Goal: Task Accomplishment & Management: Manage account settings

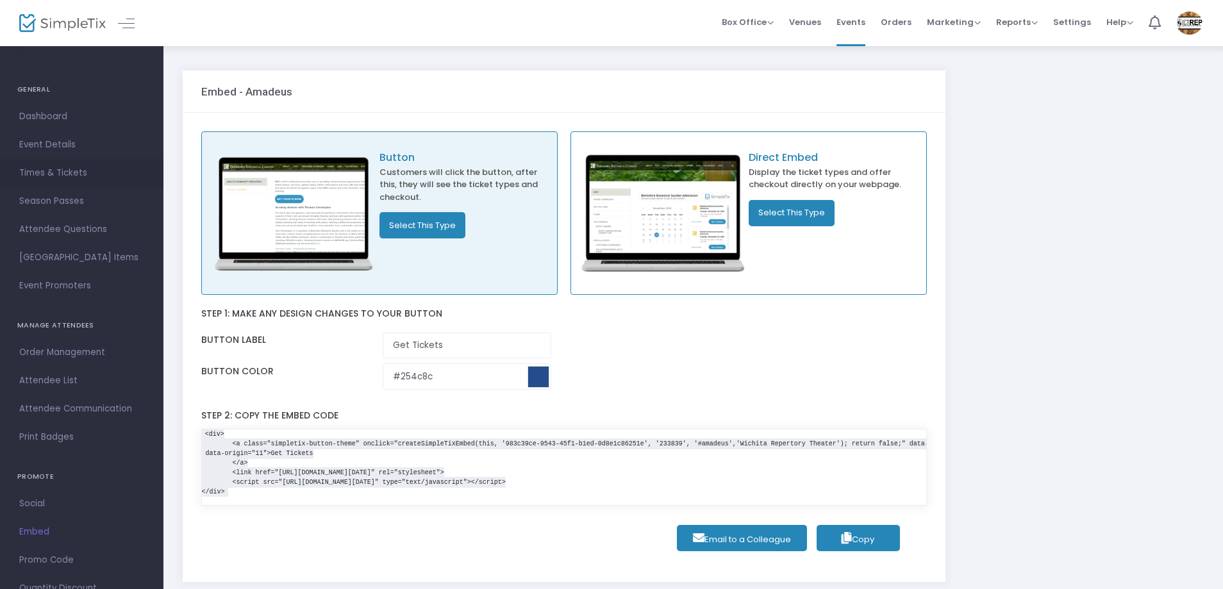
click at [63, 174] on span "Times & Tickets" at bounding box center [81, 173] width 125 height 17
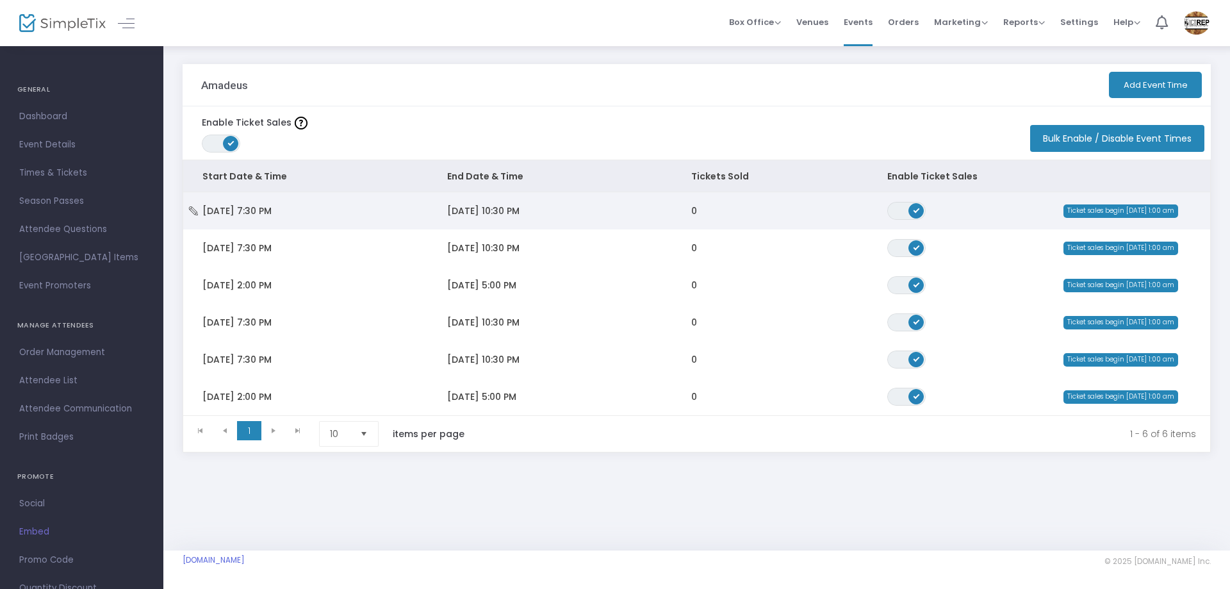
click at [190, 206] on span "Data table" at bounding box center [193, 210] width 9 height 13
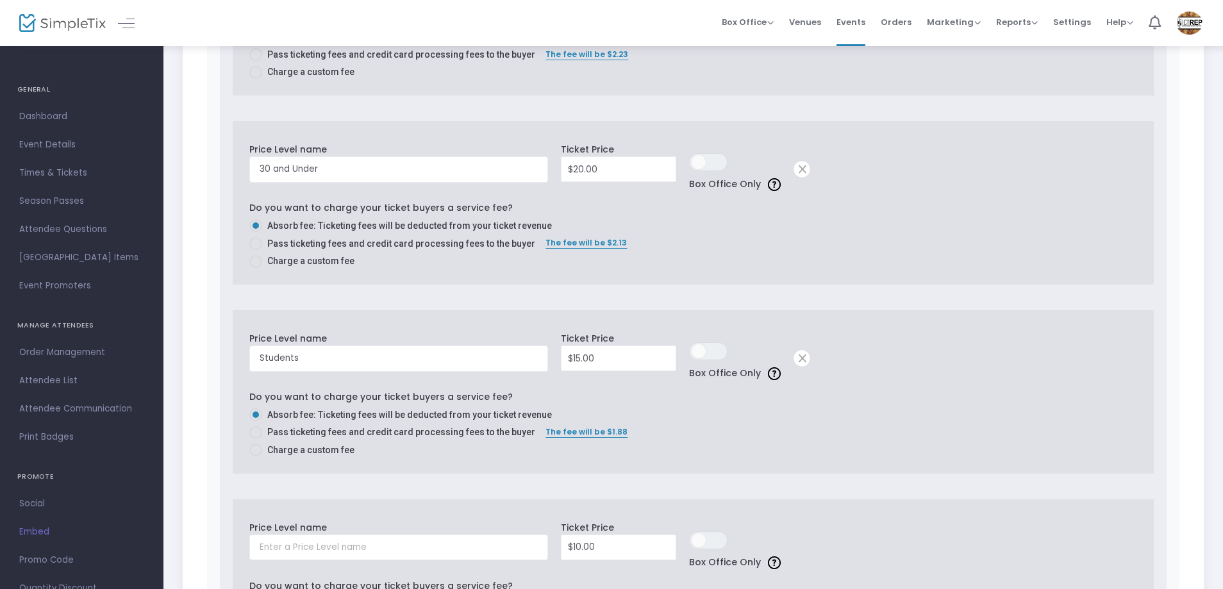
scroll to position [2101, 0]
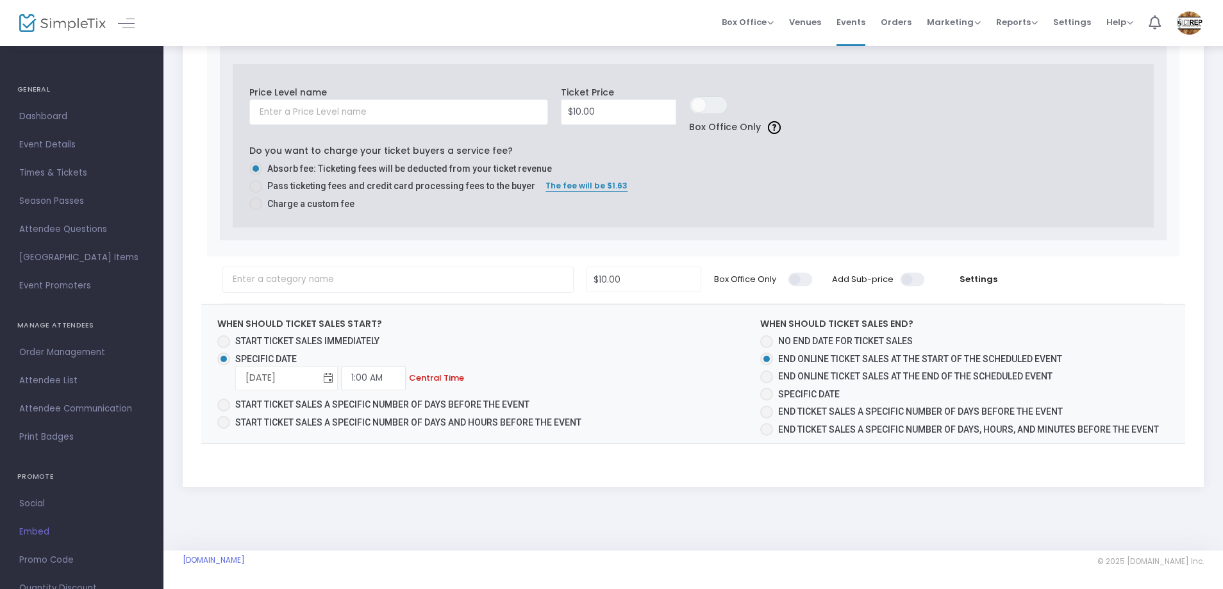
click at [327, 380] on span "Toggle calendar" at bounding box center [327, 377] width 21 height 21
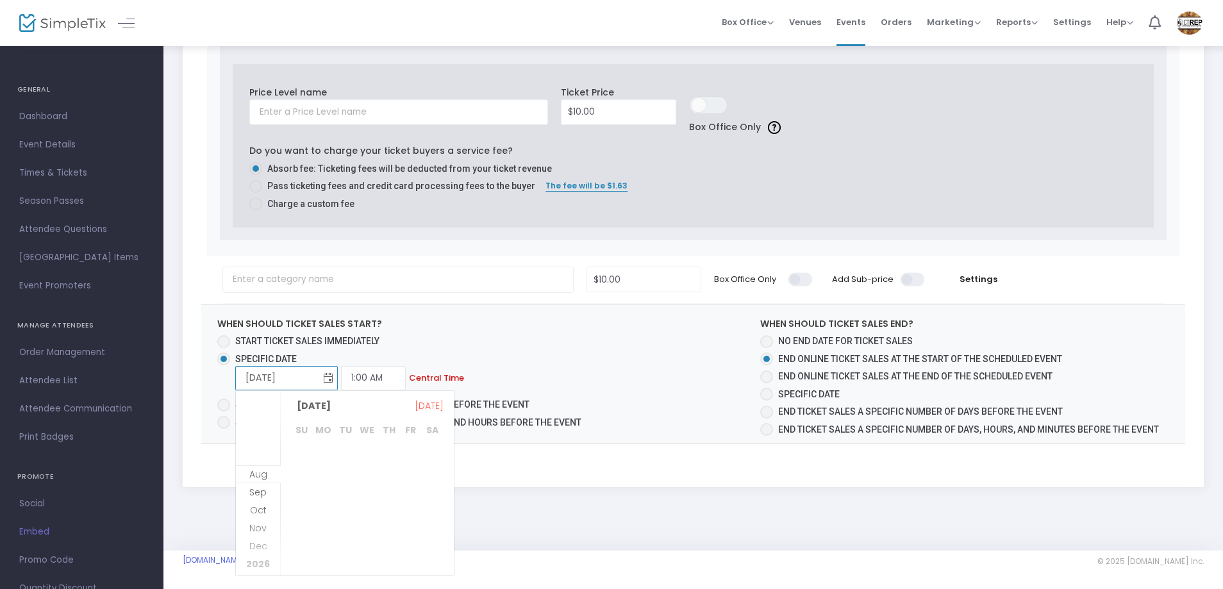
scroll to position [165, 0]
click at [257, 459] on span "Aug" at bounding box center [258, 456] width 18 height 13
click at [302, 570] on span "31" at bounding box center [302, 570] width 22 height 22
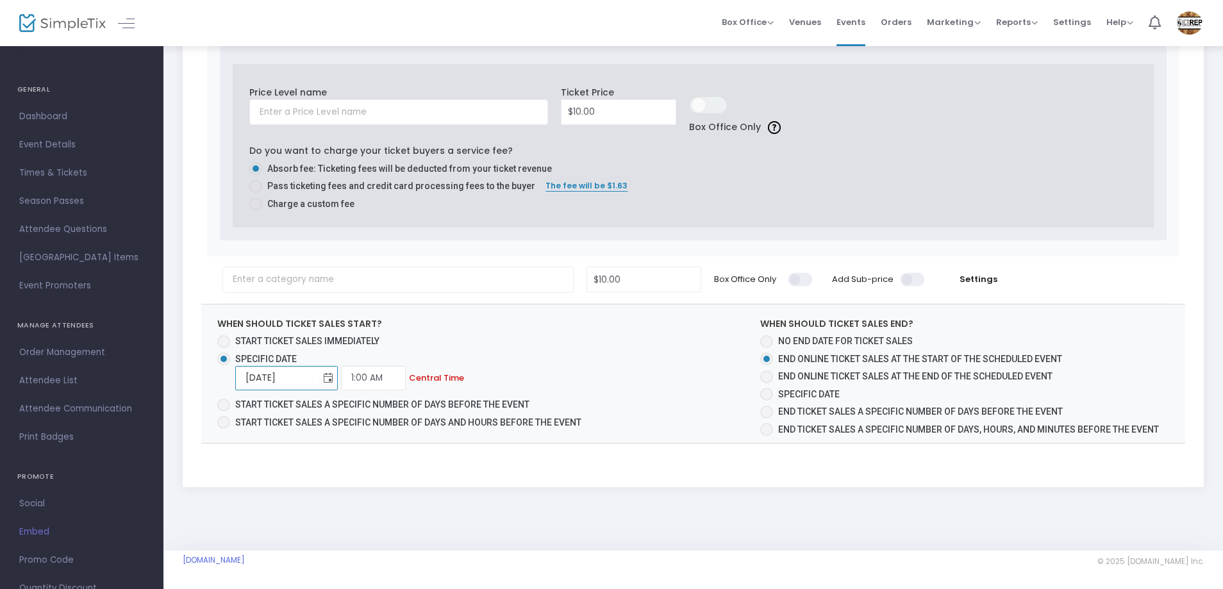
type input "[DATE]"
drag, startPoint x: 368, startPoint y: 377, endPoint x: 338, endPoint y: 377, distance: 30.1
click at [338, 377] on div "[DATE] Required. 1:00 AM Required. Central Time" at bounding box center [413, 378] width 356 height 24
click at [381, 377] on input "1:00 AM" at bounding box center [373, 378] width 65 height 24
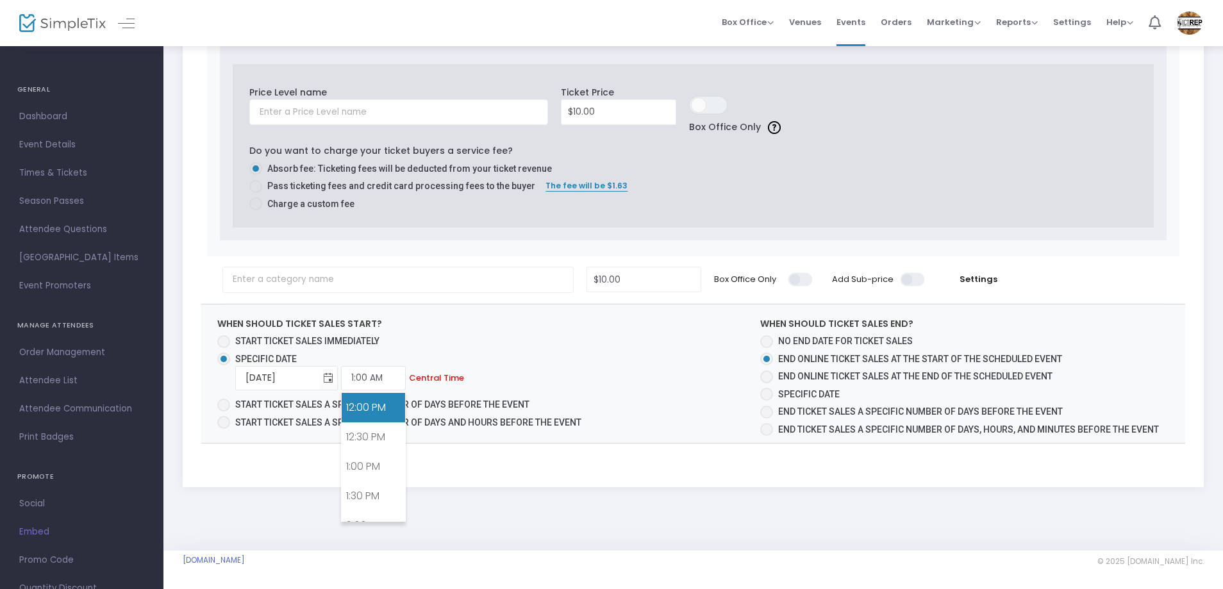
click at [367, 411] on link "12:00 PM" at bounding box center [373, 407] width 63 height 29
type input "12:00 PM"
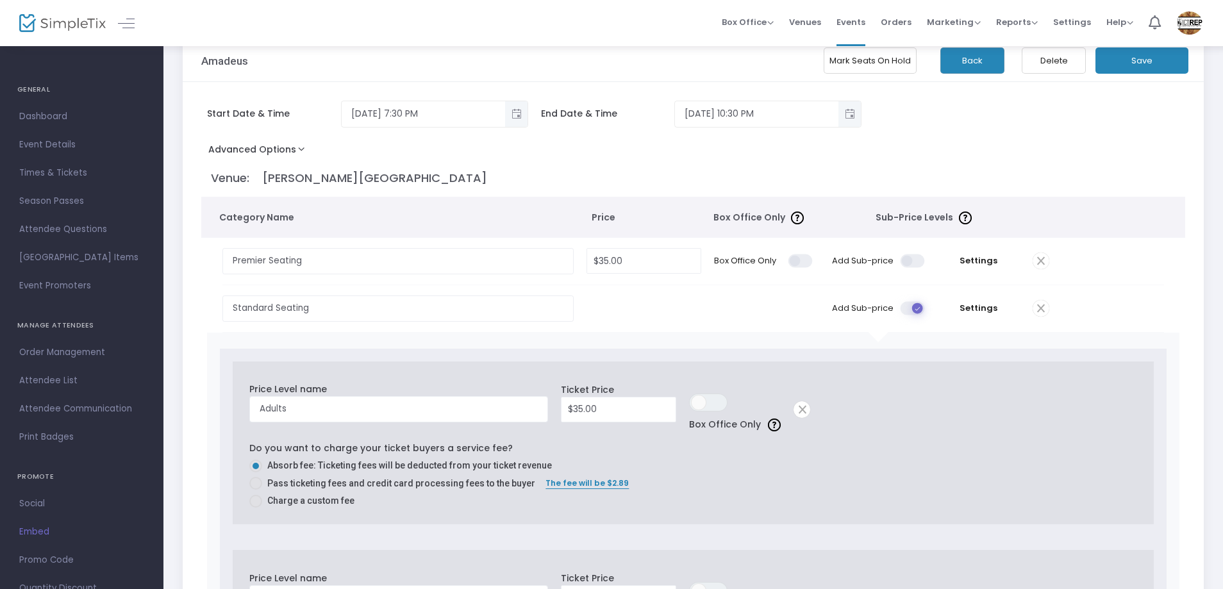
scroll to position [0, 0]
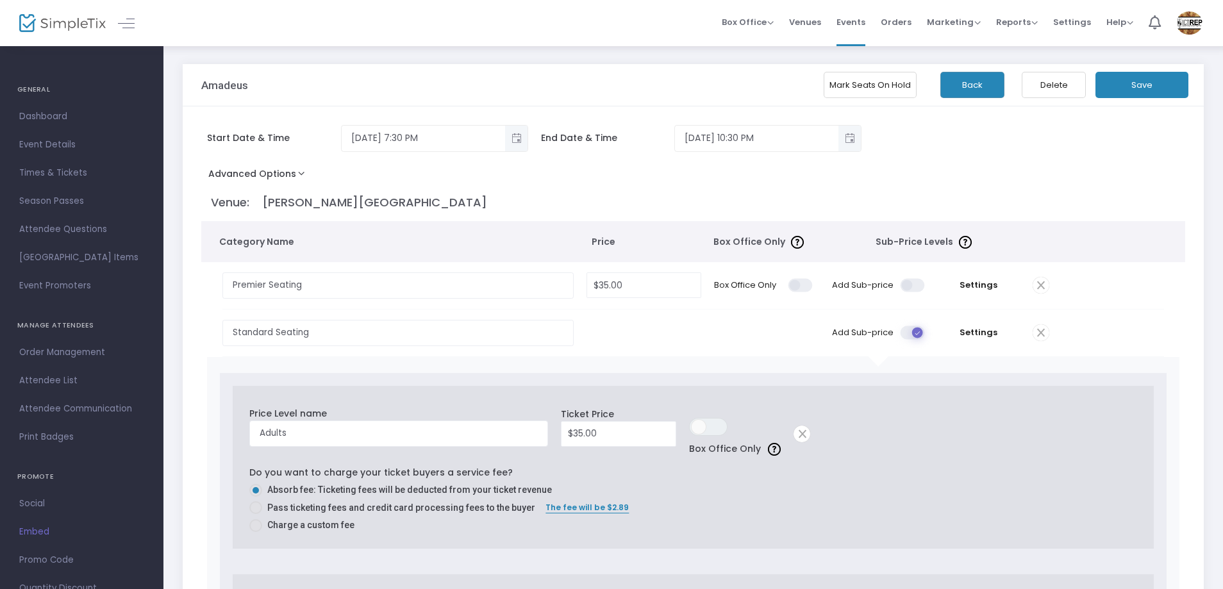
click at [1137, 85] on button "Save" at bounding box center [1141, 85] width 93 height 26
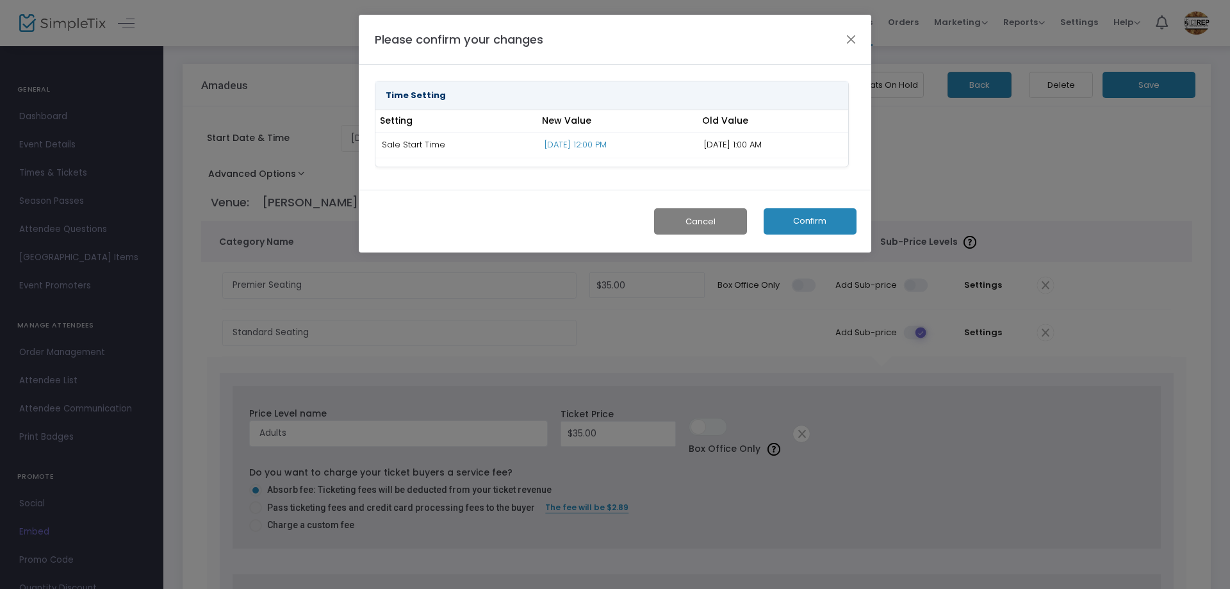
click at [788, 214] on button "Confirm" at bounding box center [810, 221] width 93 height 26
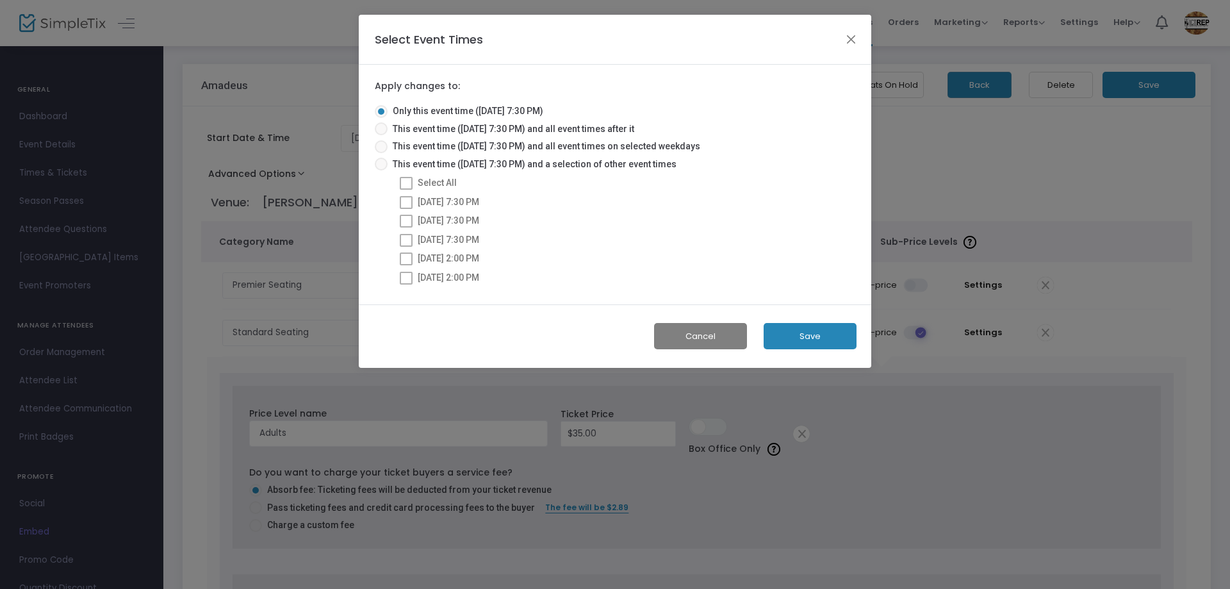
click at [385, 166] on span at bounding box center [381, 164] width 13 height 13
click at [381, 170] on input "This event time ([DATE] 7:30 PM) and a selection of other event times" at bounding box center [381, 170] width 1 height 1
radio input "true"
click at [409, 180] on span at bounding box center [406, 183] width 13 height 13
click at [406, 190] on input "Select All" at bounding box center [406, 190] width 1 height 1
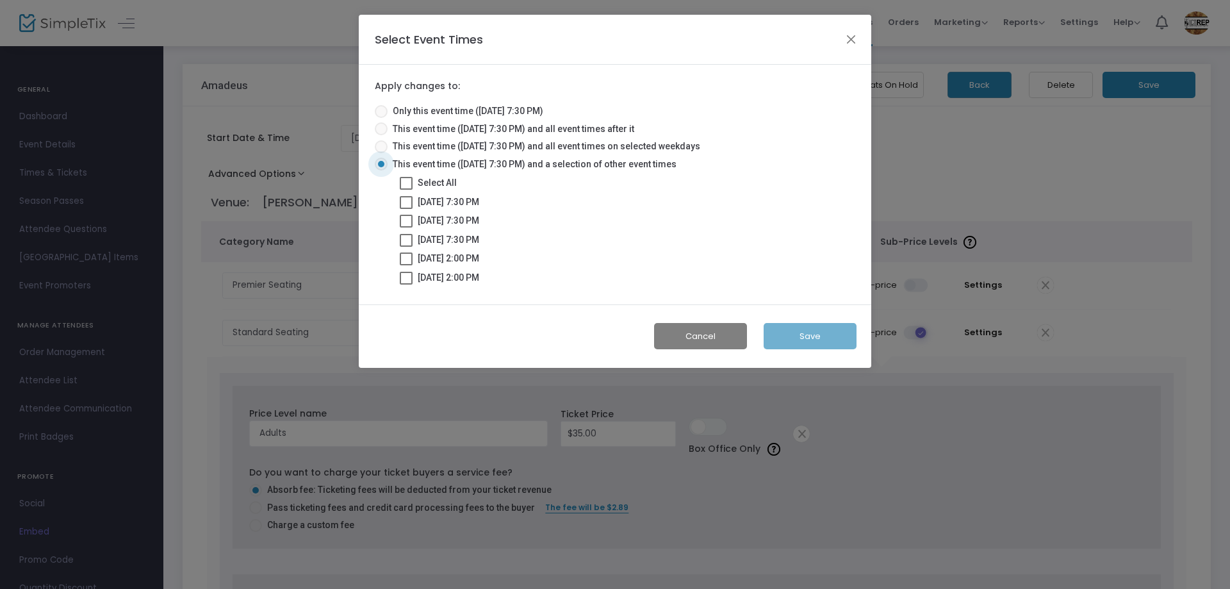
checkbox input "true"
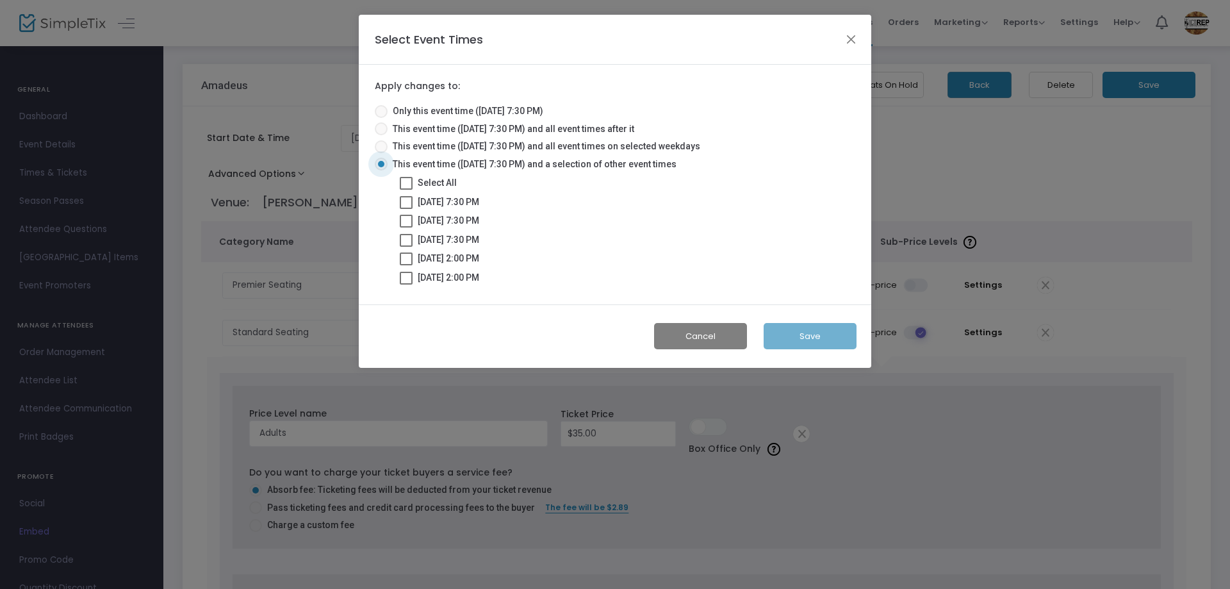
checkbox input "true"
click at [820, 335] on button "Save" at bounding box center [810, 336] width 93 height 26
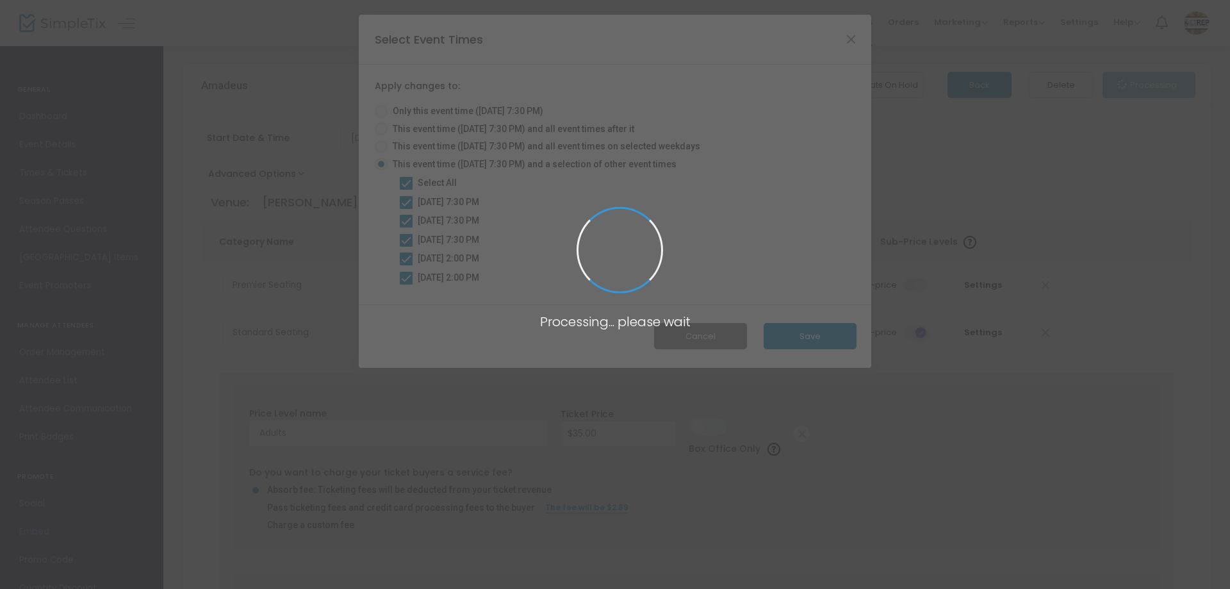
radio input "true"
checkbox input "false"
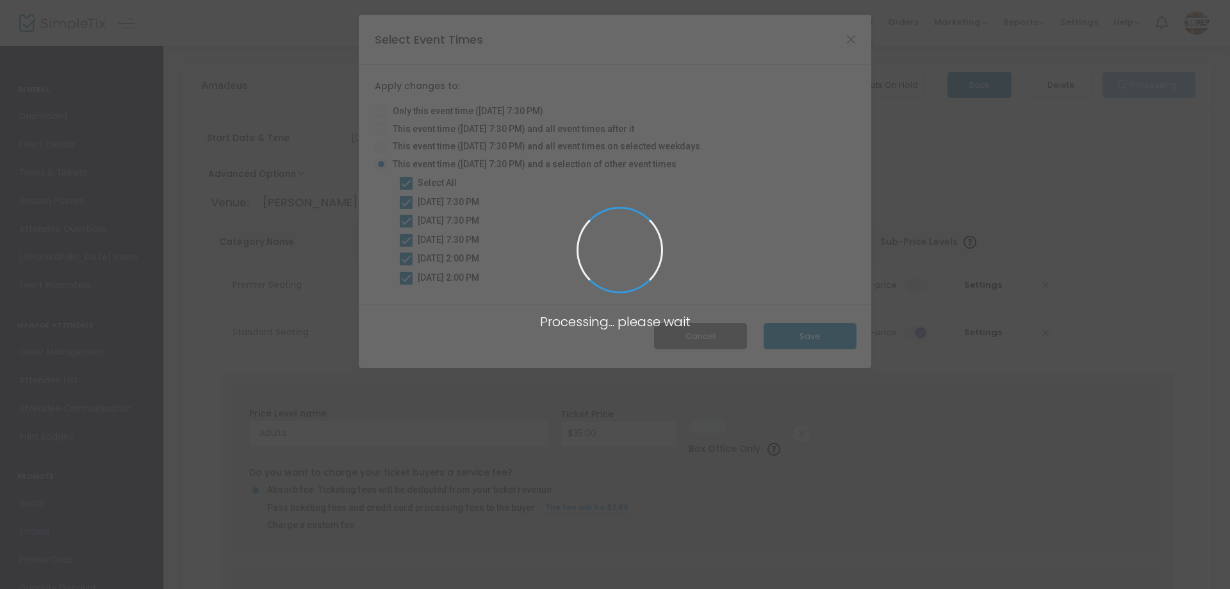
checkbox input "false"
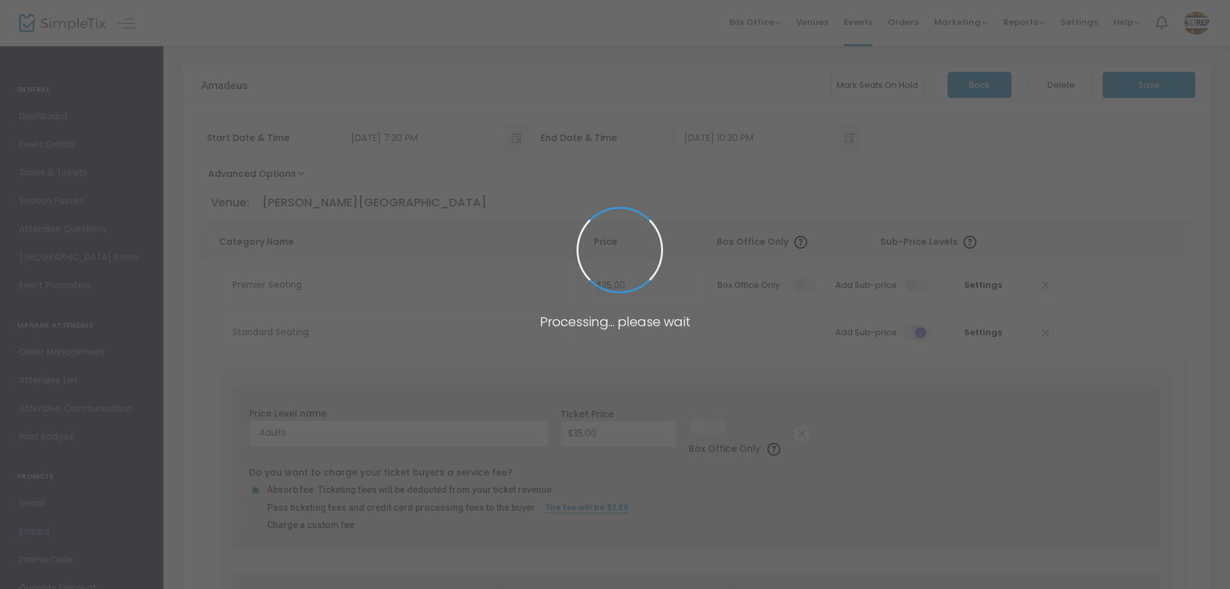
radio input "false"
radio input "true"
radio input "false"
radio input "true"
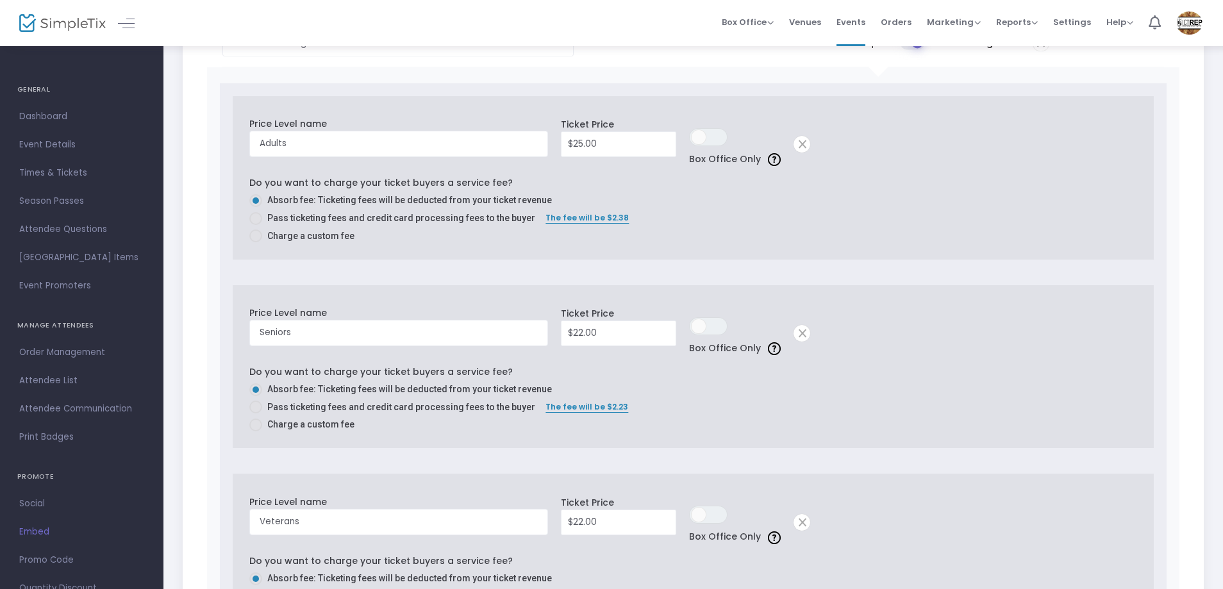
scroll to position [1089, 0]
